Goal: Transaction & Acquisition: Obtain resource

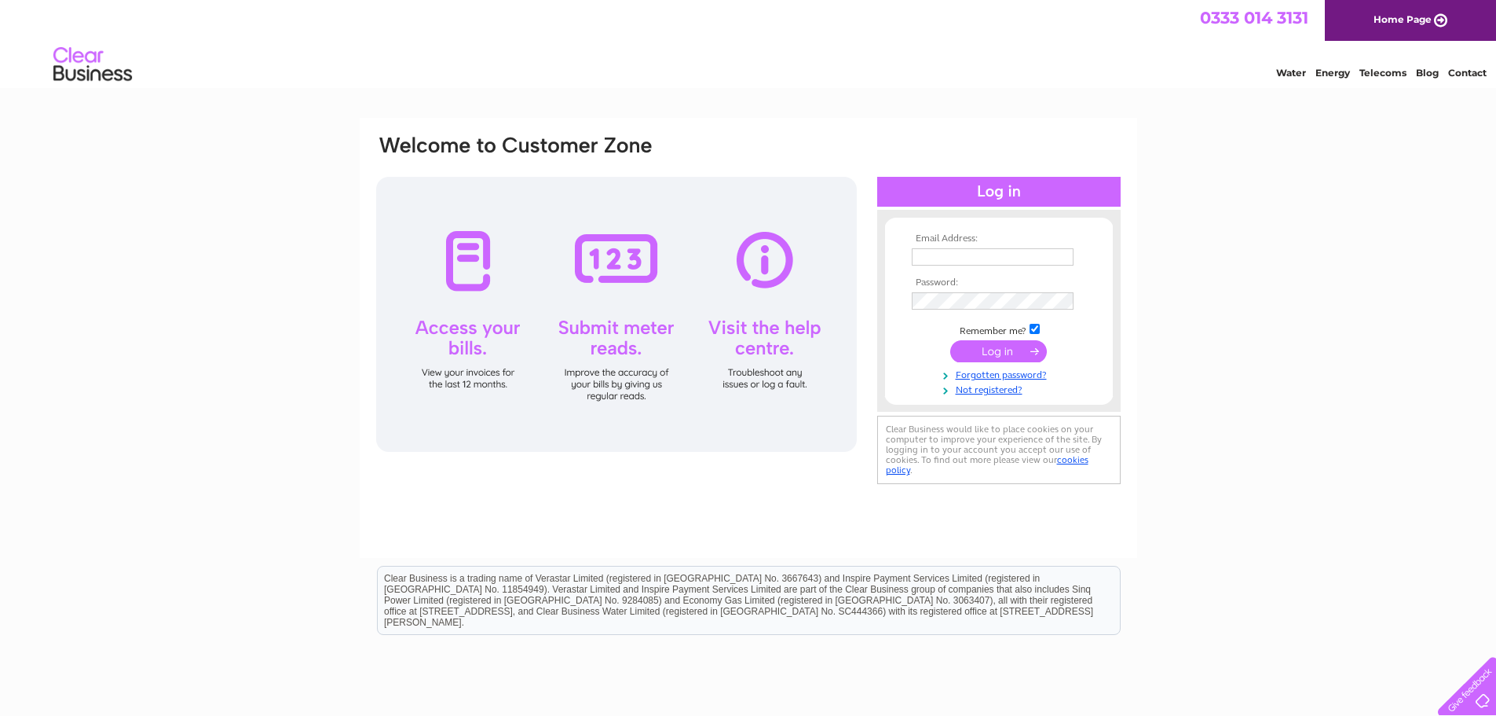
type input "[EMAIL_ADDRESS][DOMAIN_NAME]"
click at [1002, 349] on input "submit" at bounding box center [998, 351] width 97 height 22
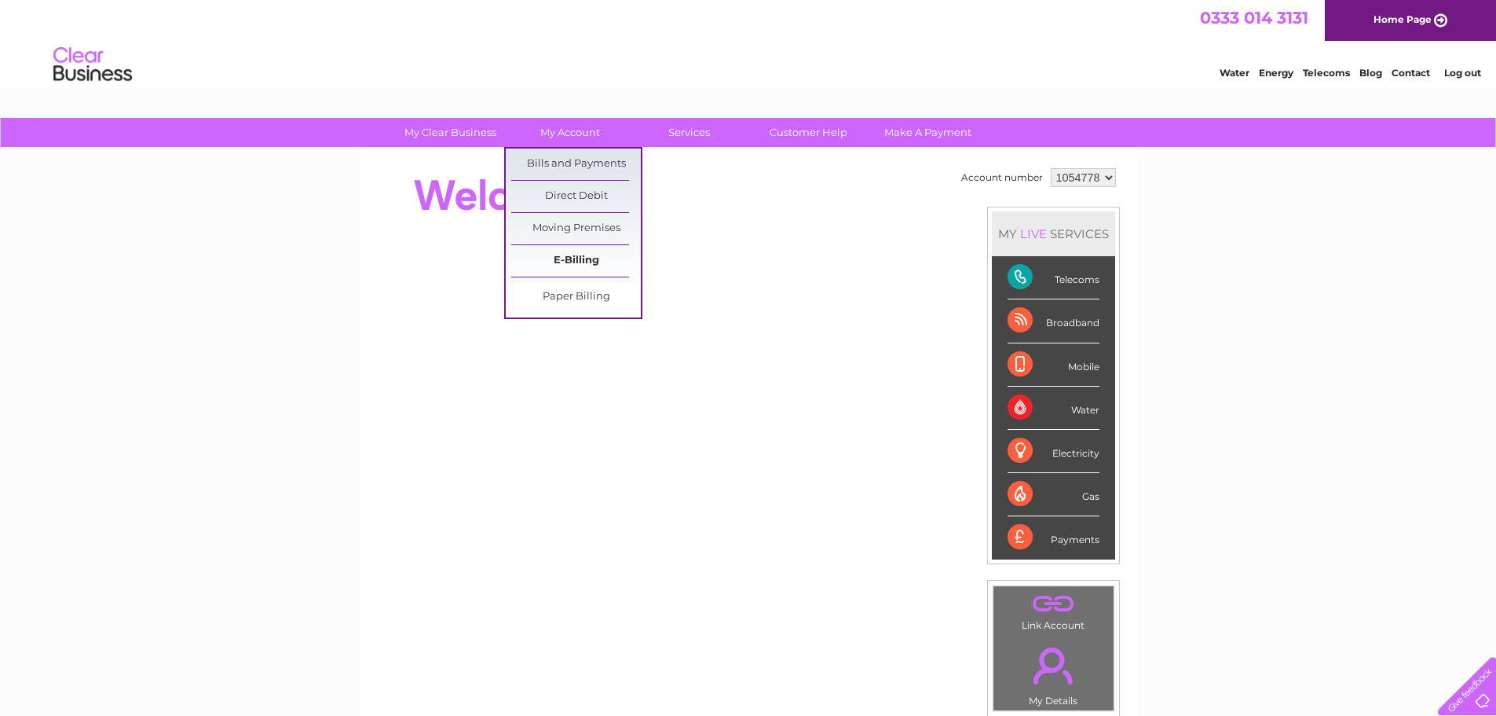
click at [568, 255] on link "E-Billing" at bounding box center [576, 260] width 130 height 31
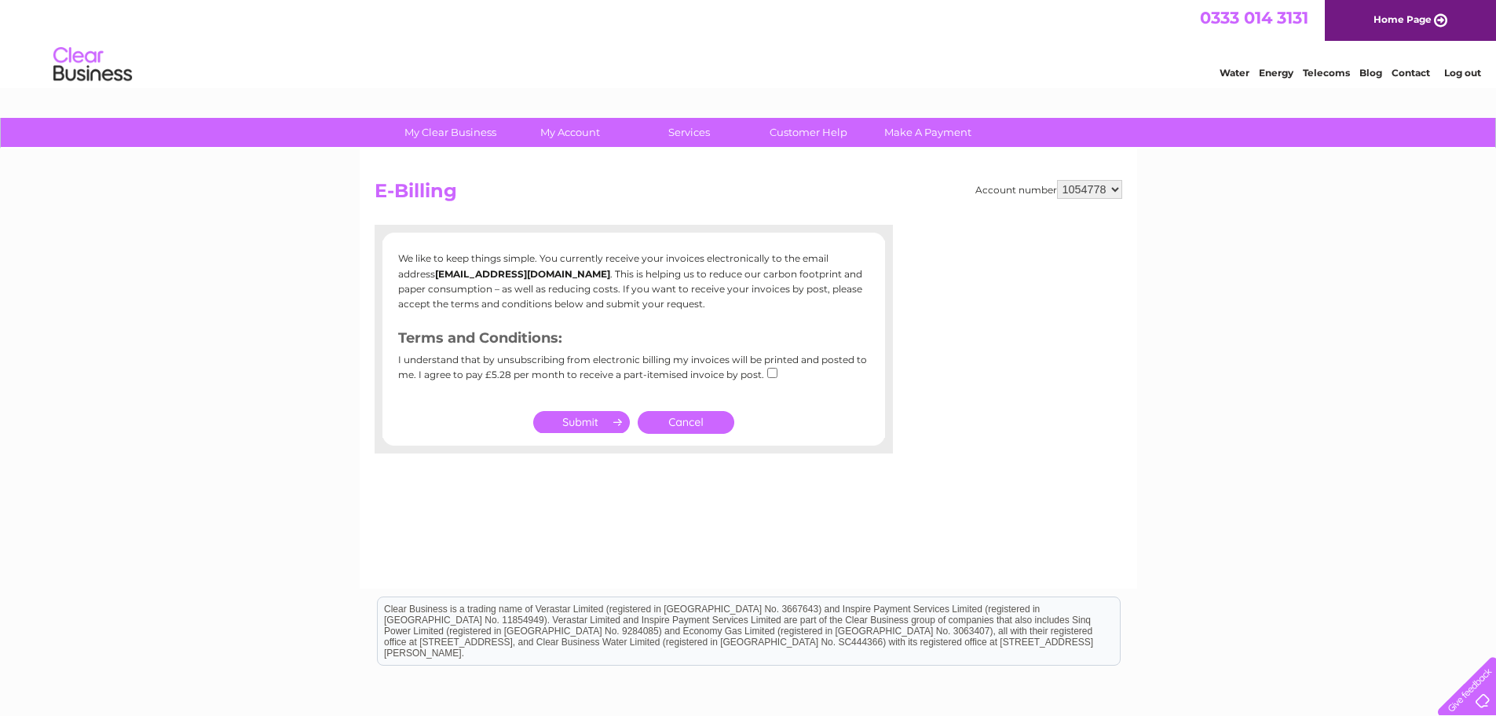
click at [592, 423] on input "submit" at bounding box center [581, 422] width 97 height 22
click at [768, 373] on input "checkbox" at bounding box center [772, 373] width 10 height 10
checkbox input "true"
click at [573, 420] on input "submit" at bounding box center [581, 422] width 97 height 22
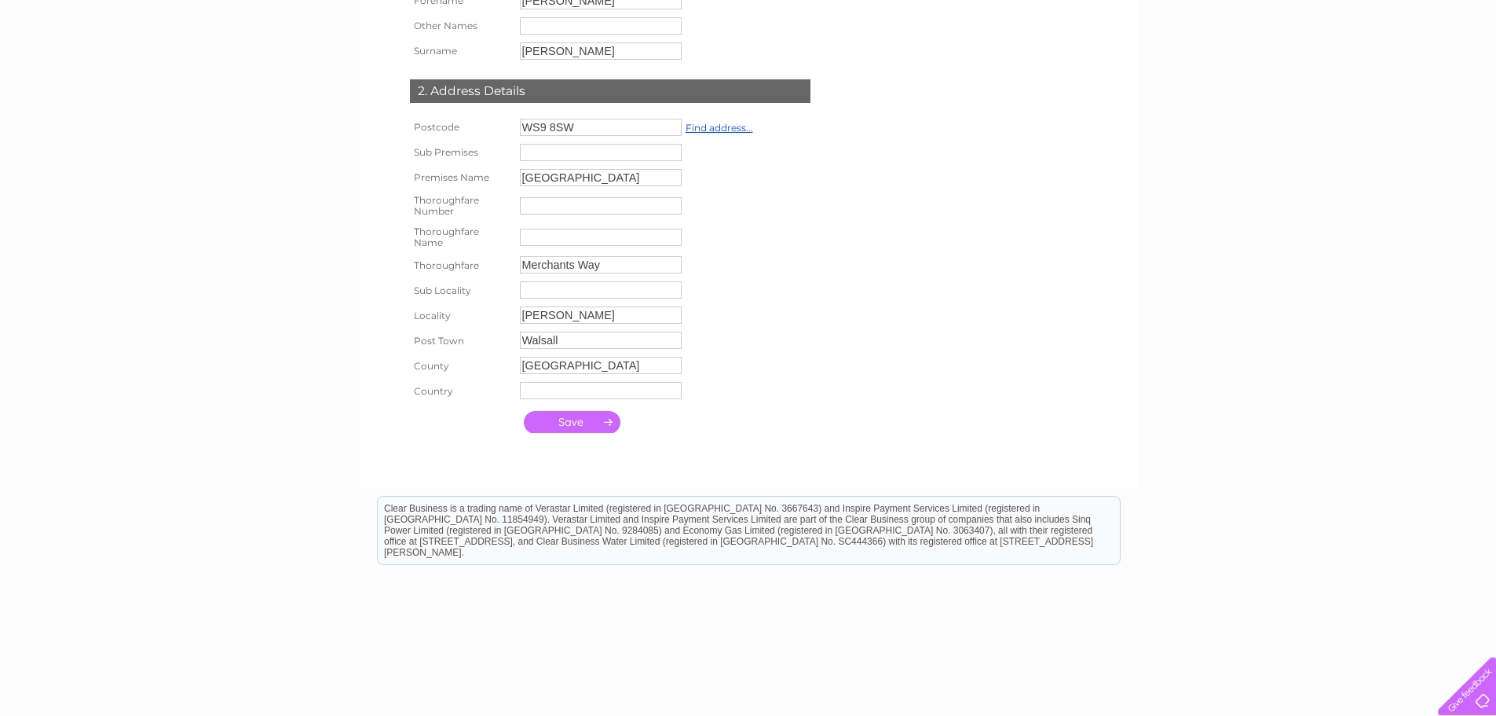
scroll to position [381, 0]
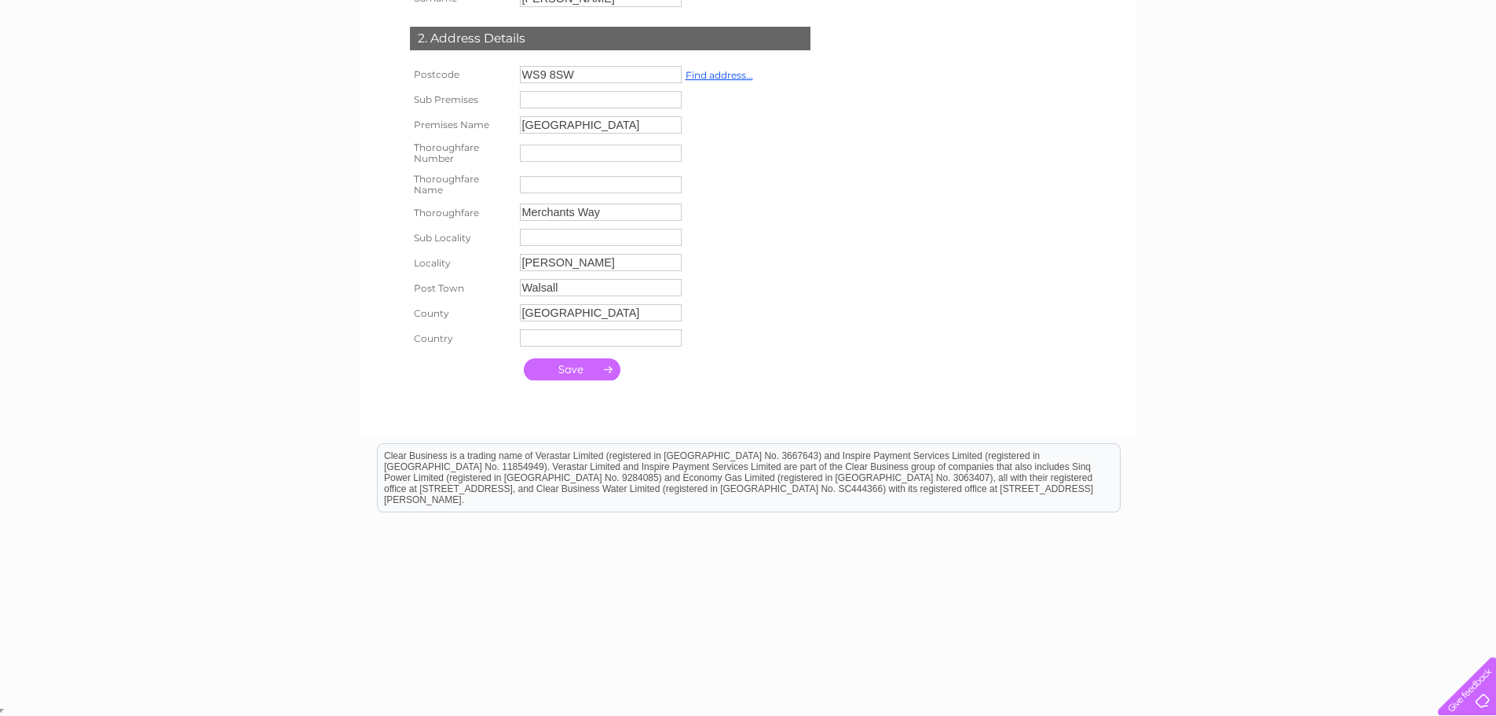
click at [578, 361] on input "submit" at bounding box center [572, 369] width 97 height 22
click at [597, 369] on input "submit" at bounding box center [572, 369] width 97 height 22
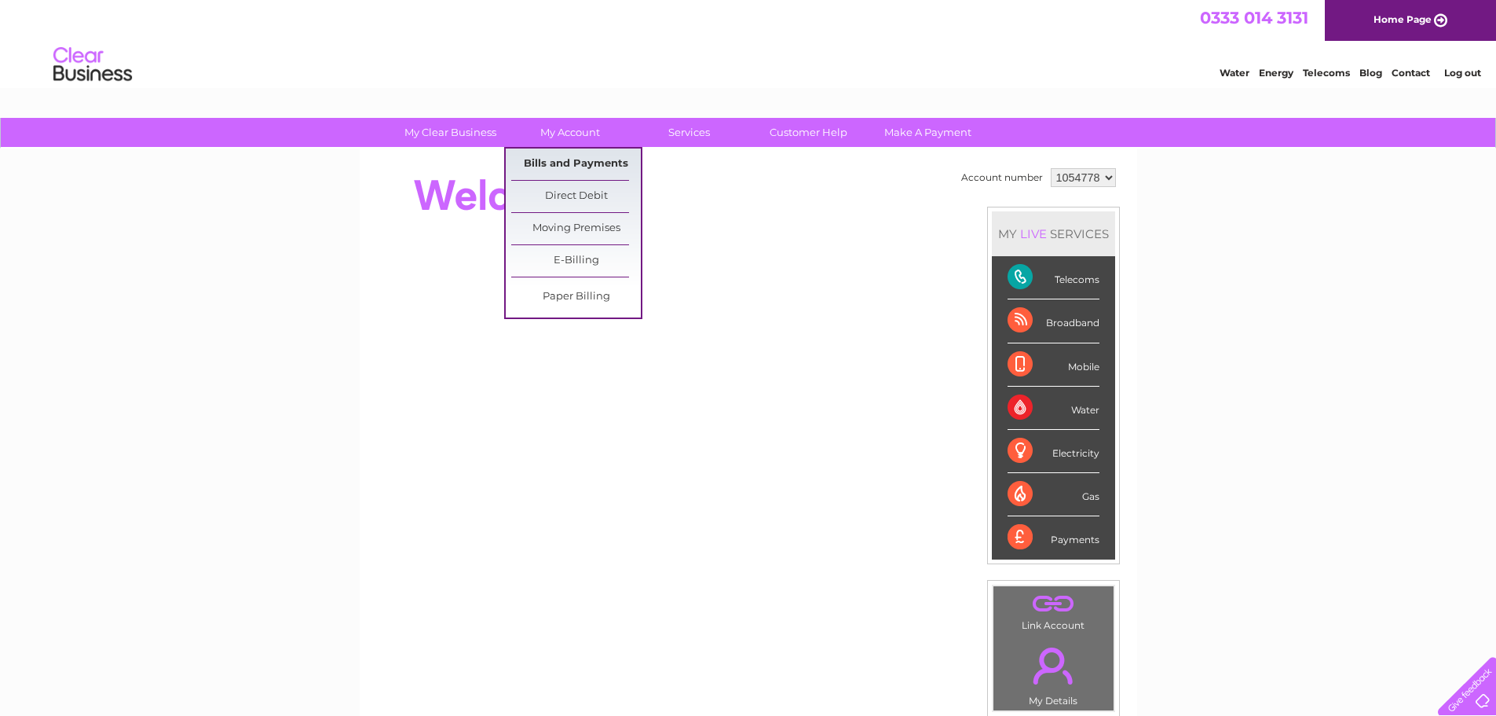
click at [580, 159] on link "Bills and Payments" at bounding box center [576, 163] width 130 height 31
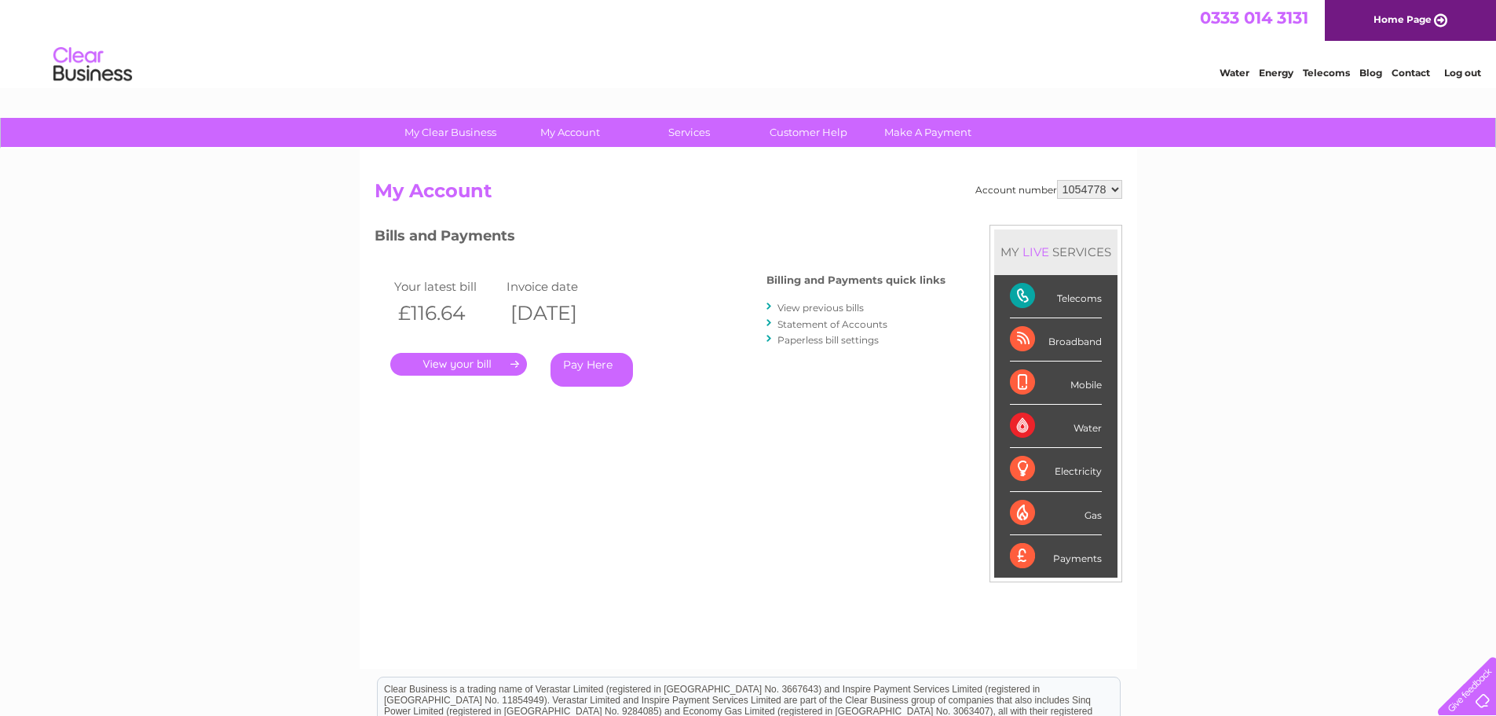
click at [807, 308] on link "View previous bills" at bounding box center [821, 308] width 86 height 12
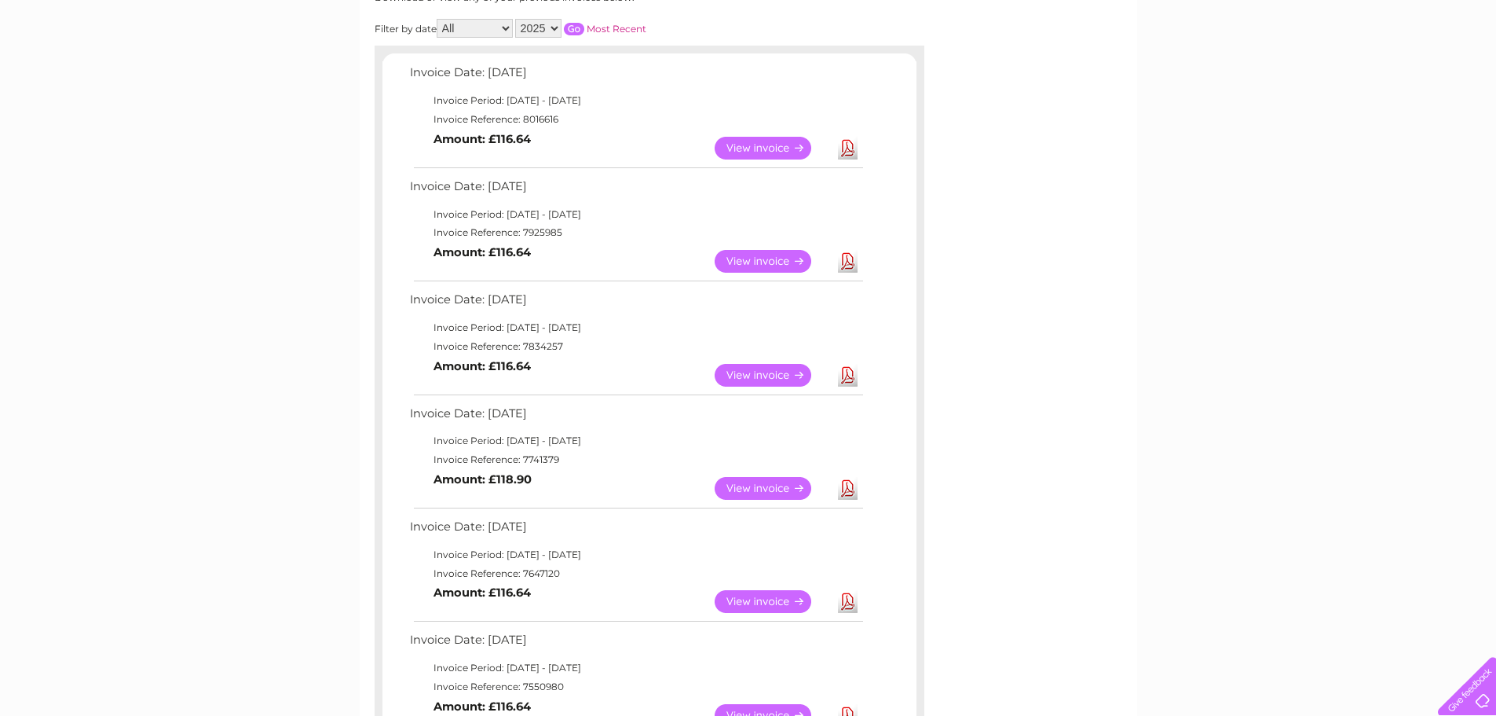
scroll to position [236, 0]
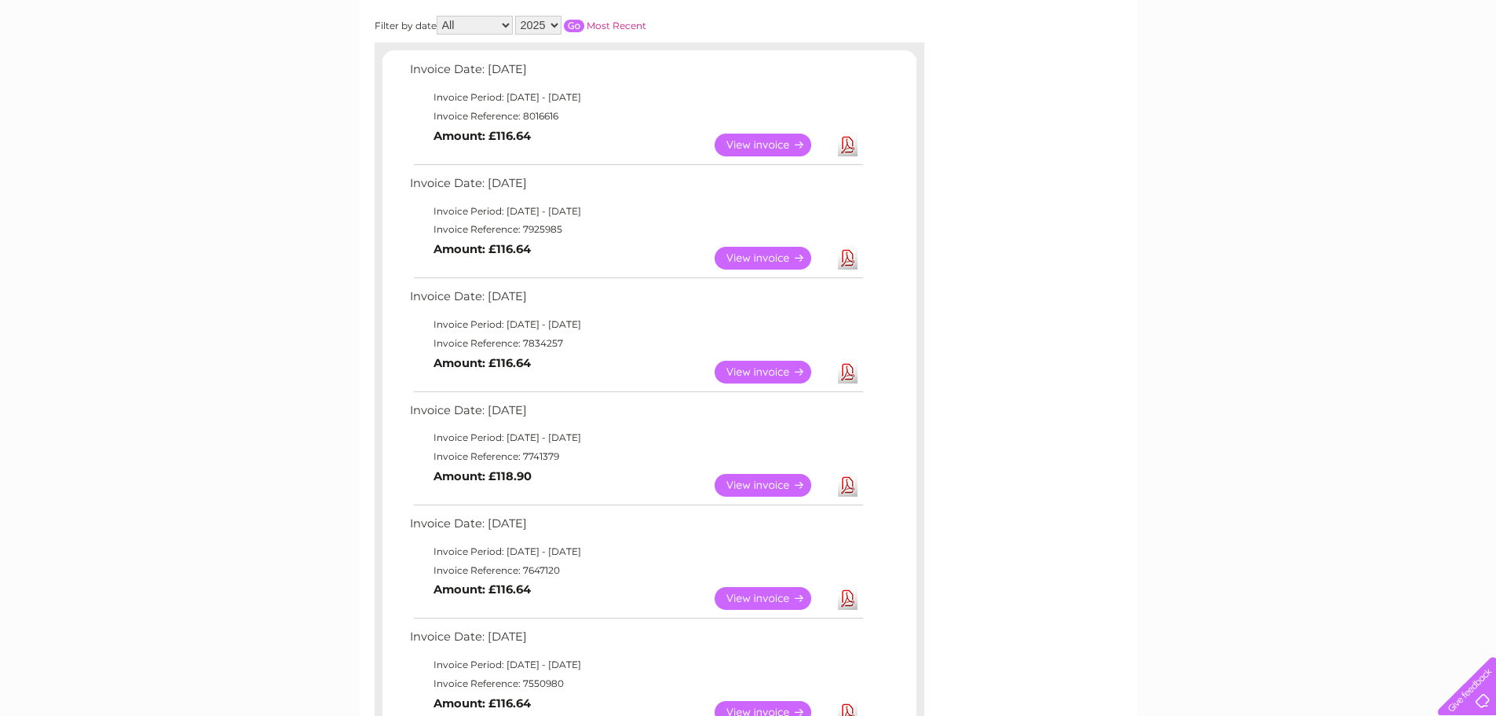
click at [847, 372] on link "Download" at bounding box center [848, 372] width 20 height 23
click at [762, 369] on link "View" at bounding box center [772, 372] width 115 height 23
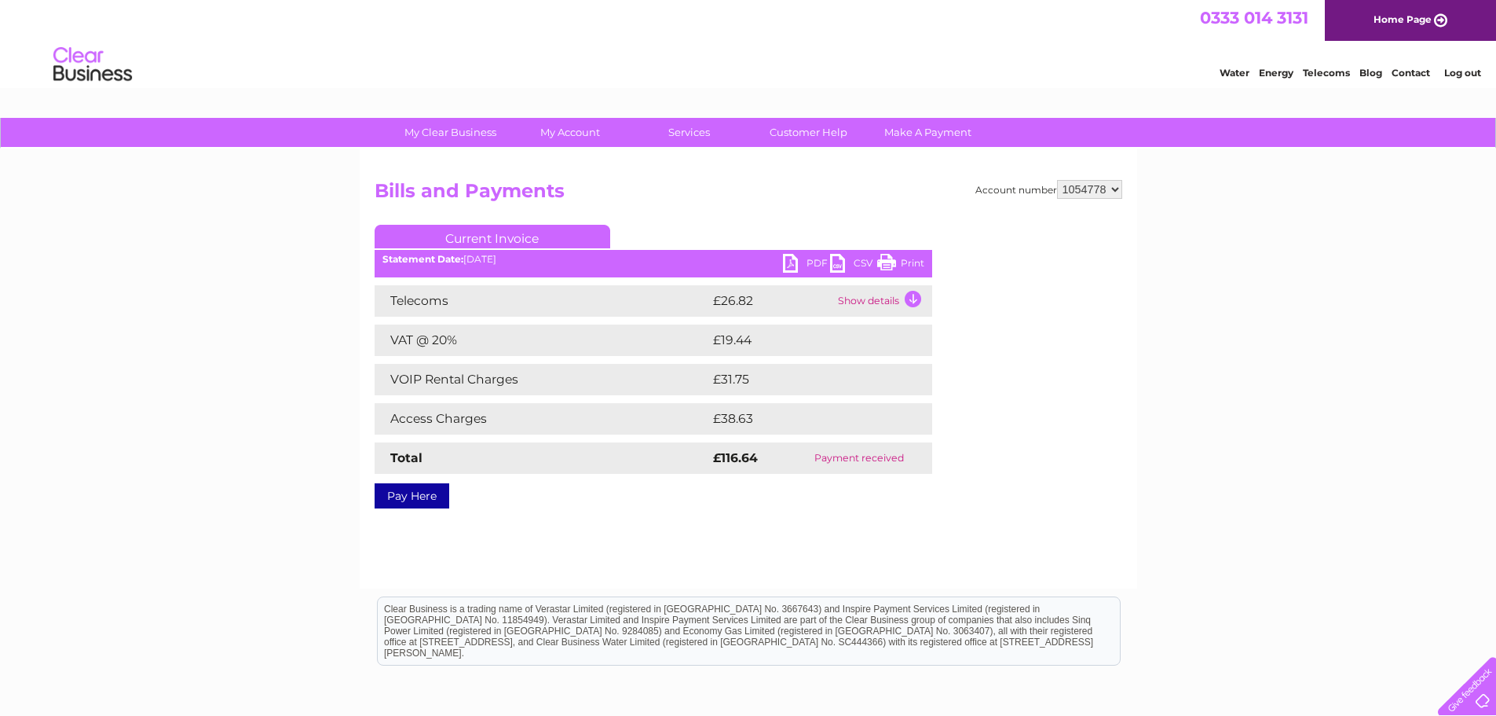
click at [803, 262] on link "PDF" at bounding box center [806, 265] width 47 height 23
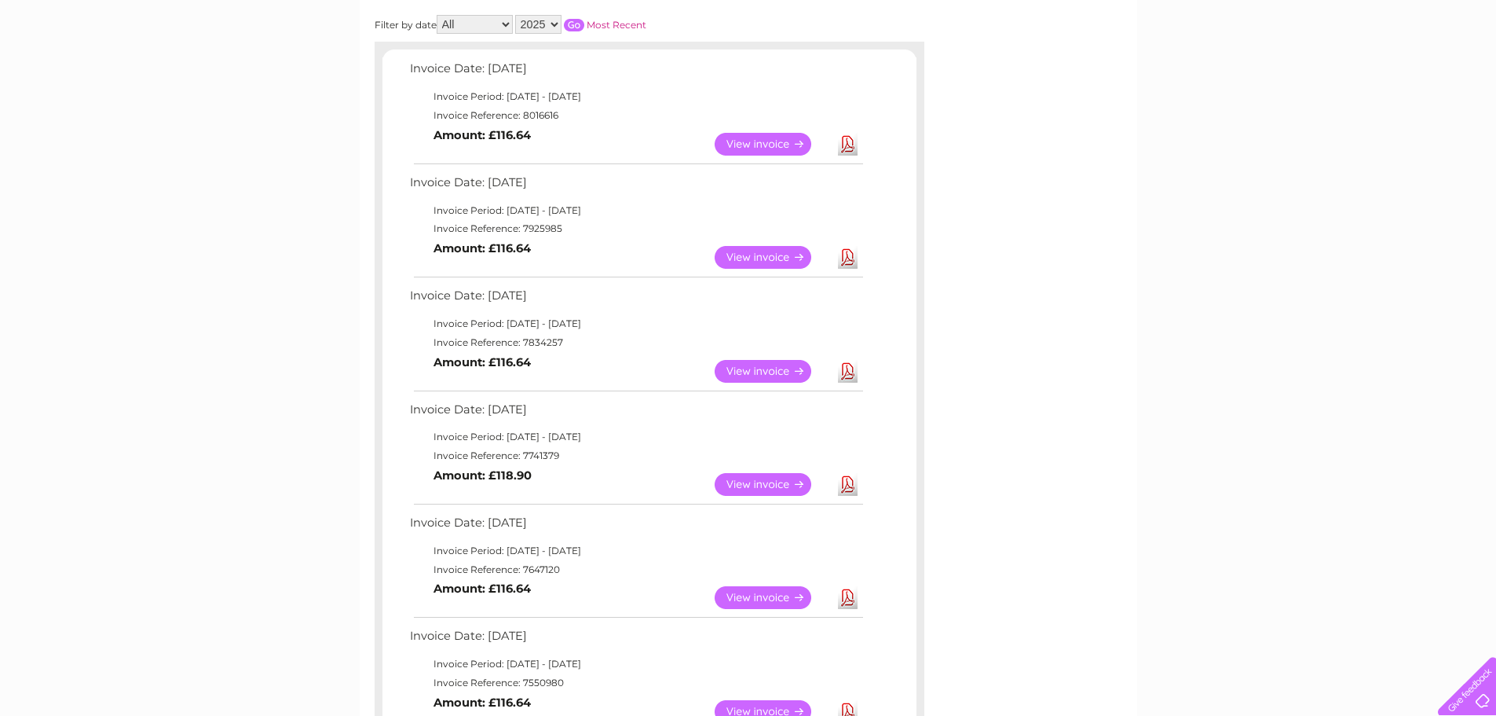
click at [742, 253] on link "View" at bounding box center [772, 257] width 115 height 23
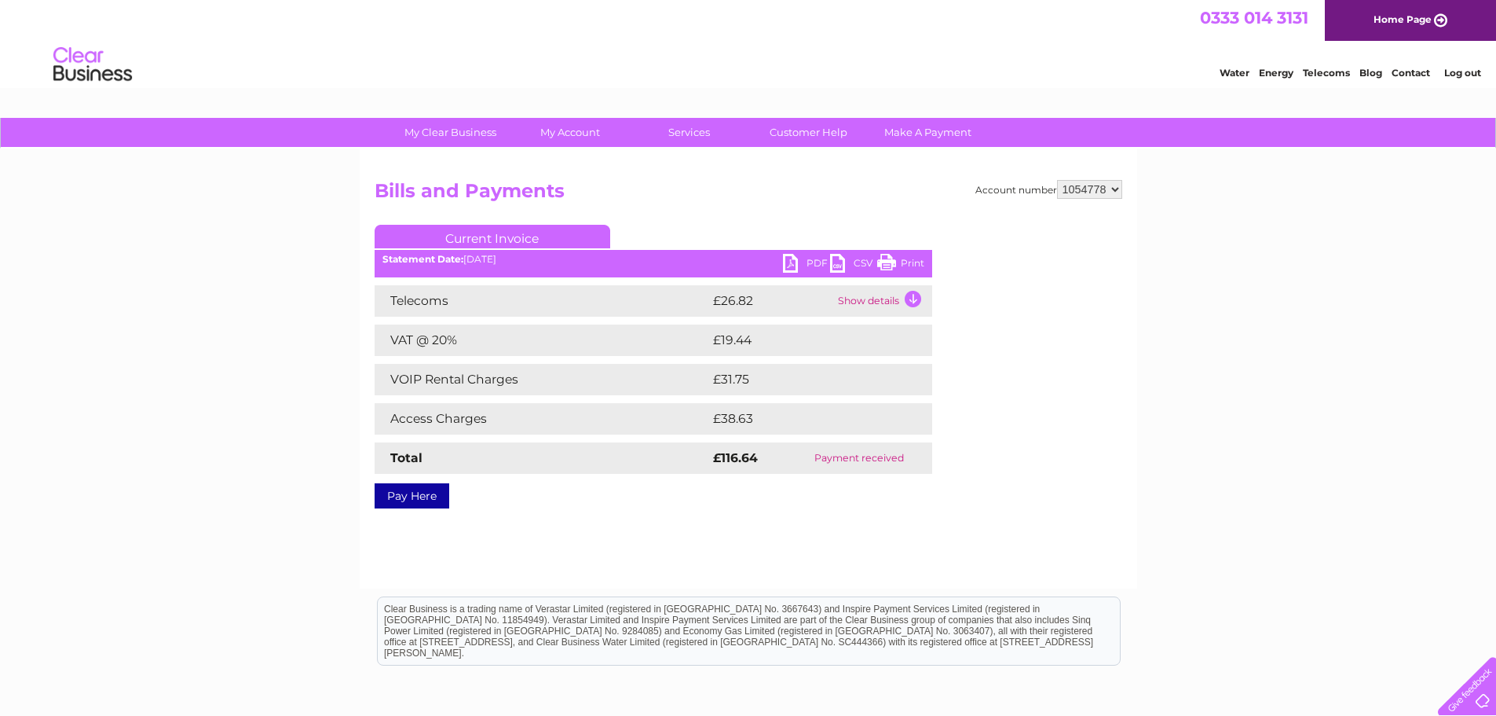
click at [813, 261] on link "PDF" at bounding box center [806, 265] width 47 height 23
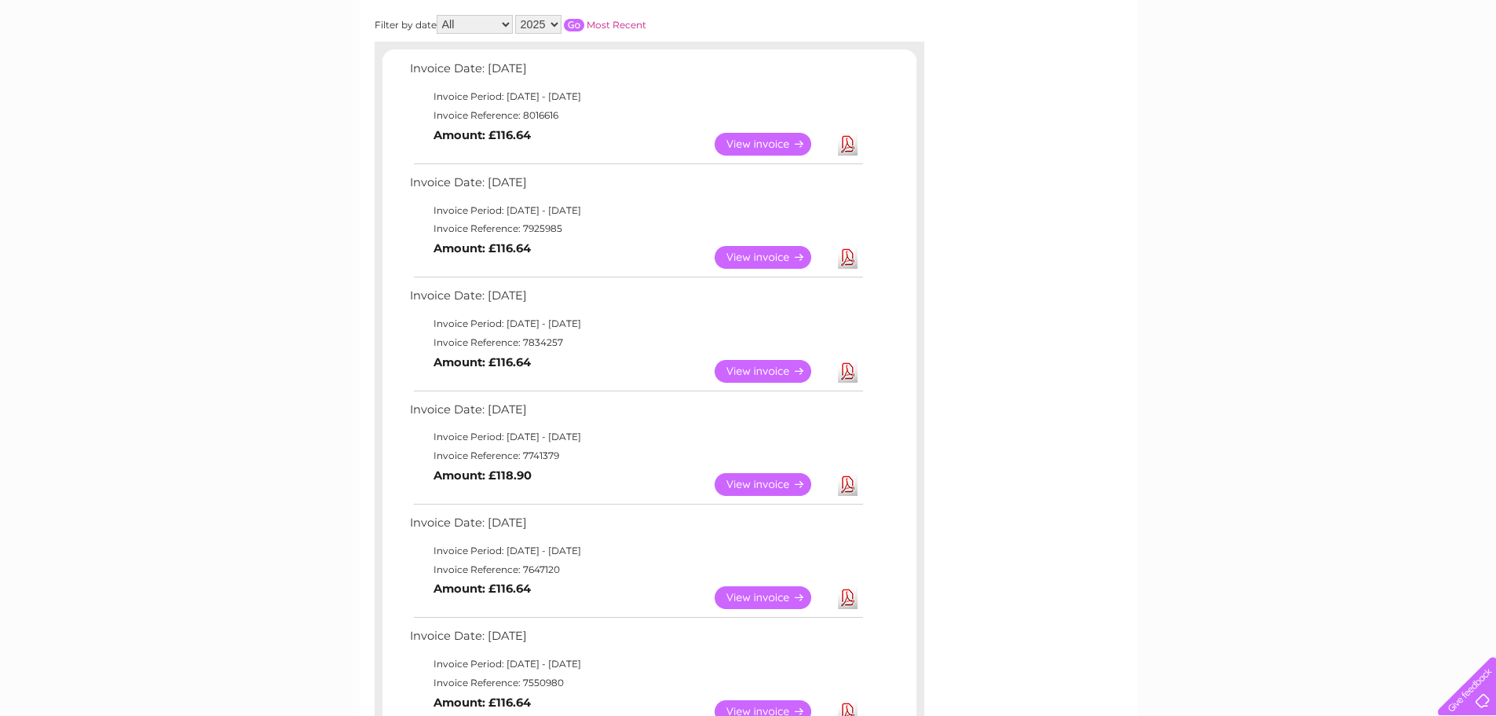
click at [847, 148] on link "Download" at bounding box center [848, 144] width 20 height 23
